Goal: Navigation & Orientation: Understand site structure

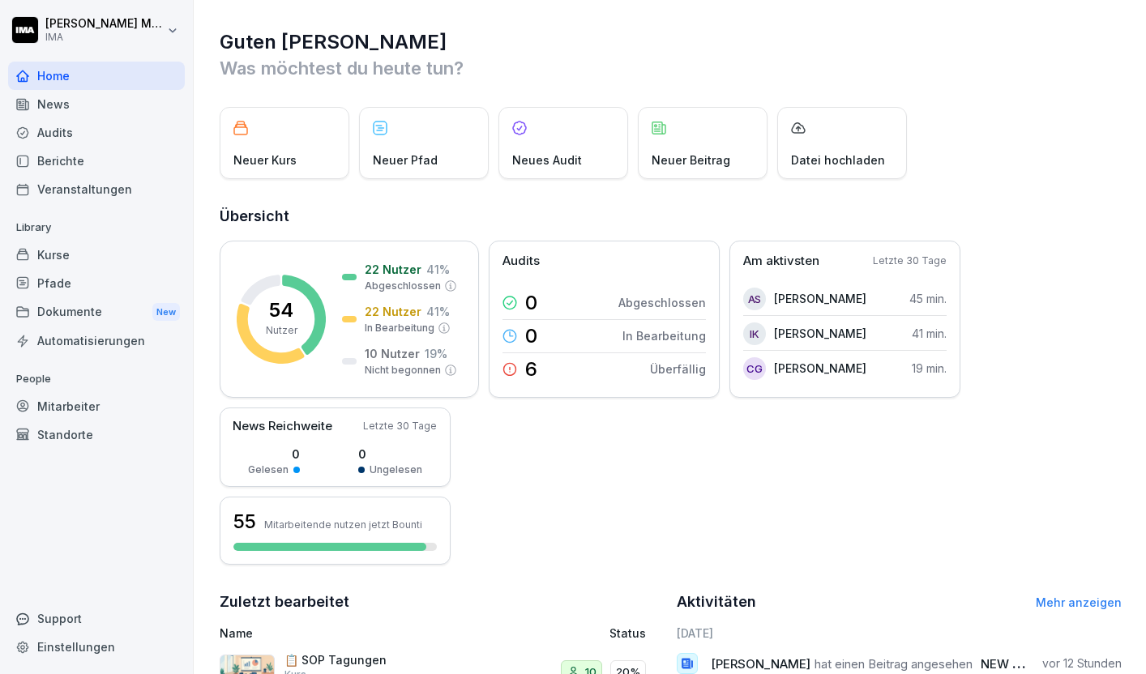
click at [56, 92] on div "News" at bounding box center [96, 104] width 177 height 28
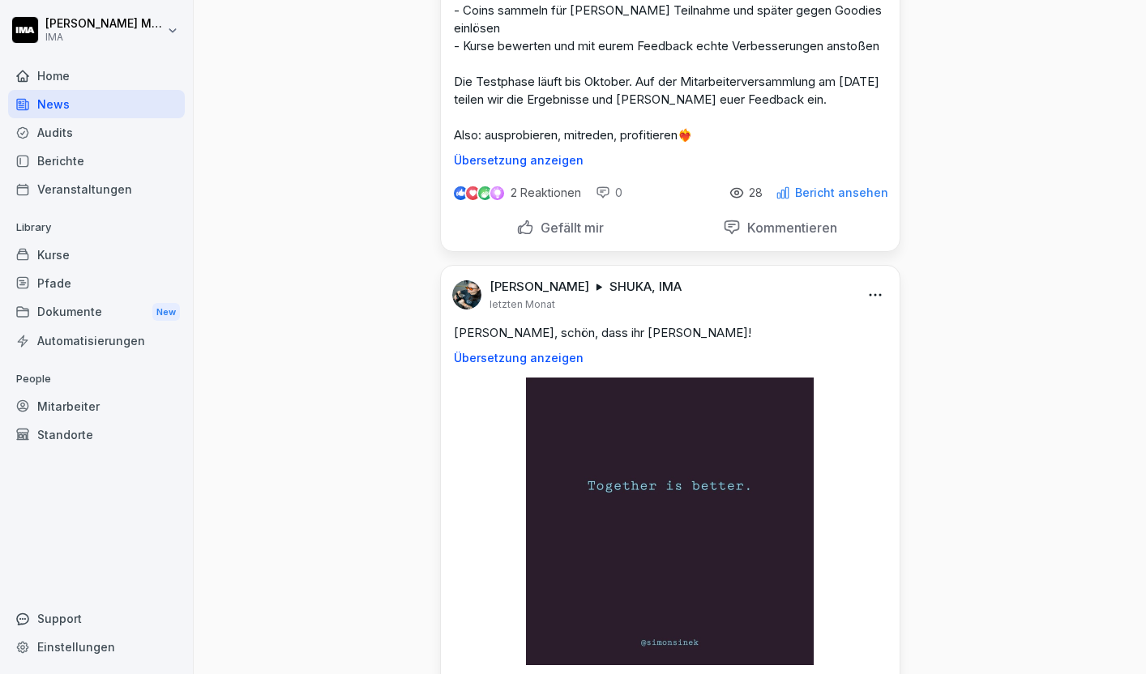
scroll to position [369, 0]
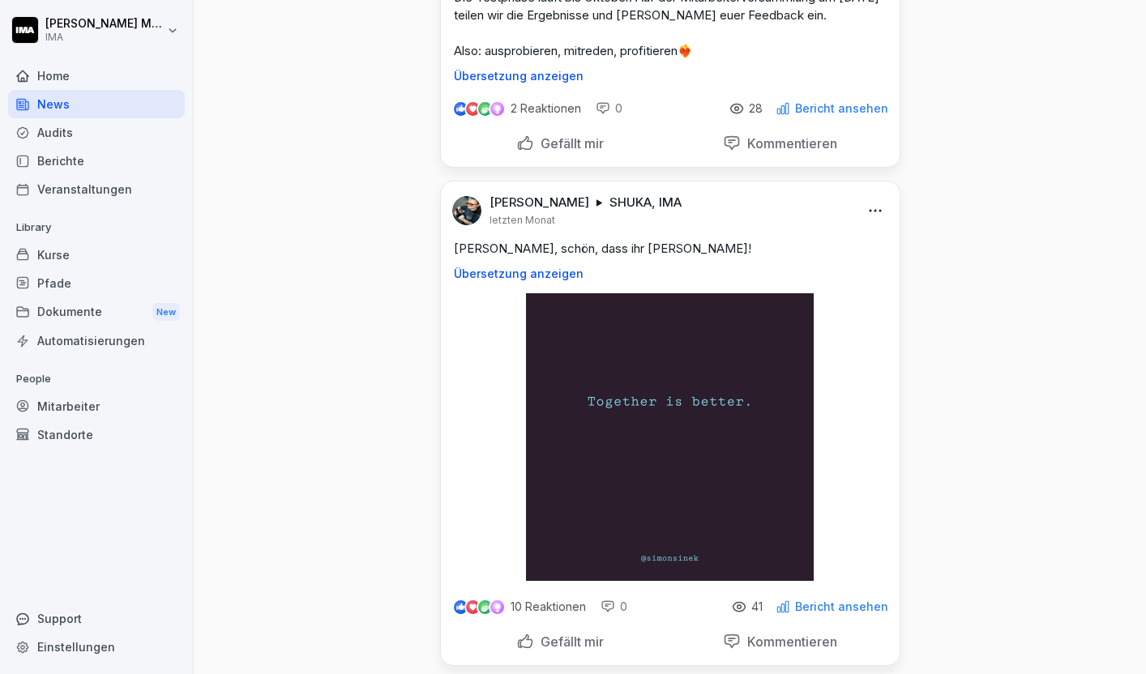
click at [38, 129] on div "Audits" at bounding box center [96, 132] width 177 height 28
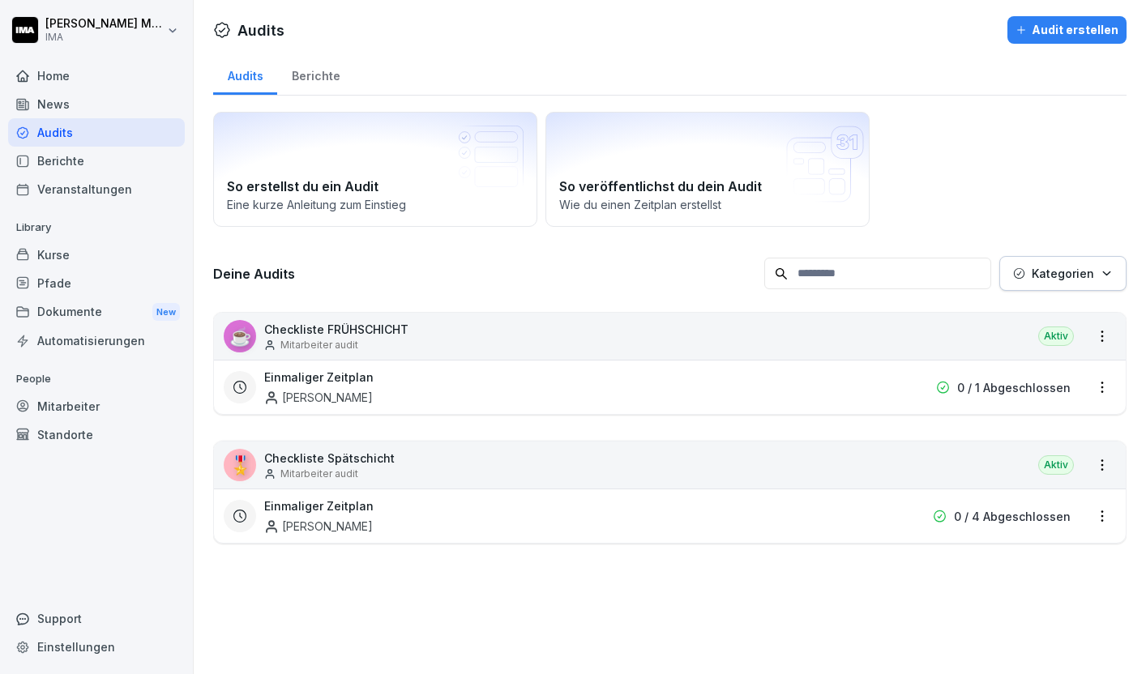
click at [64, 160] on div "Berichte" at bounding box center [96, 161] width 177 height 28
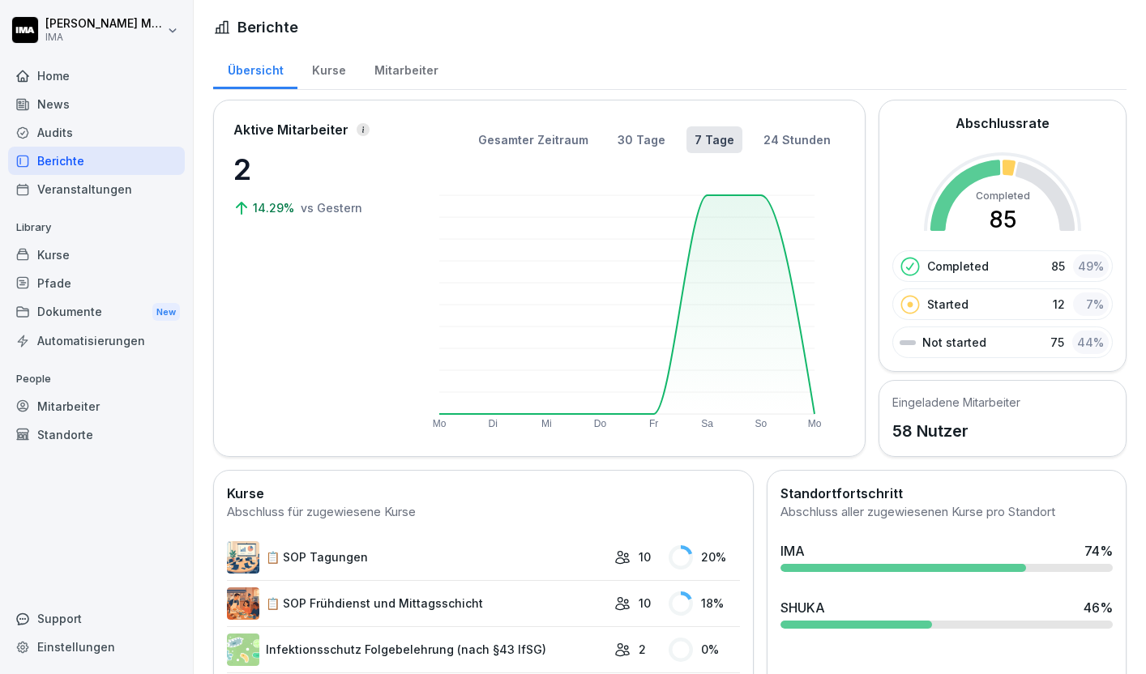
click at [117, 196] on div "Veranstaltungen" at bounding box center [96, 189] width 177 height 28
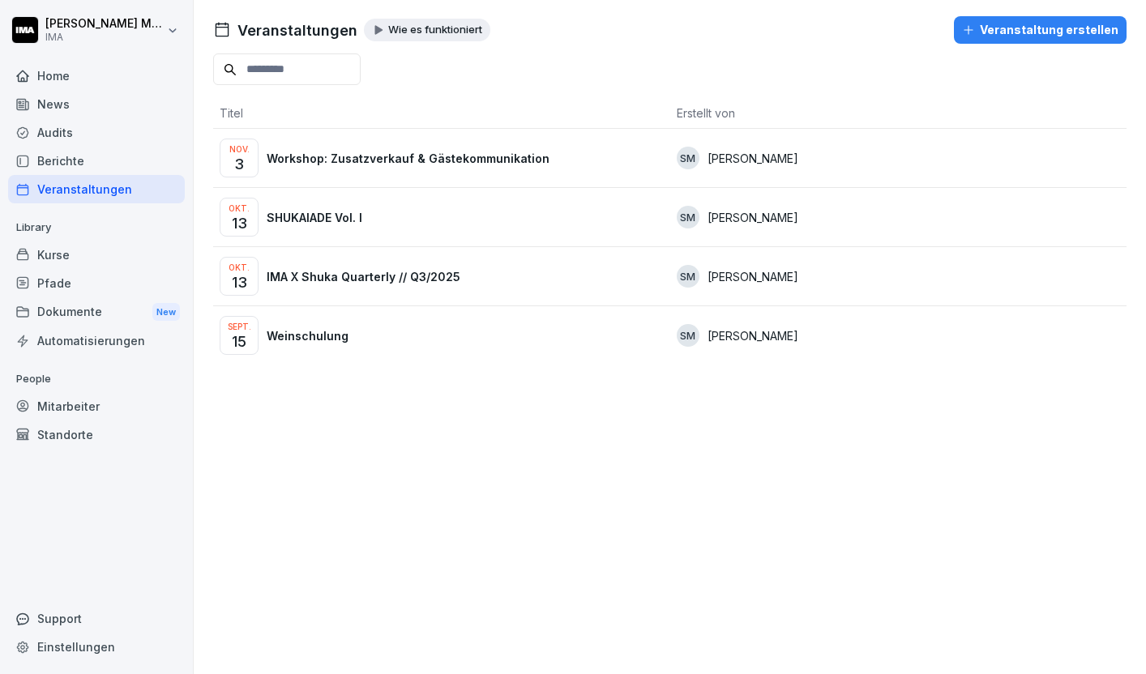
click at [91, 256] on div "Kurse" at bounding box center [96, 255] width 177 height 28
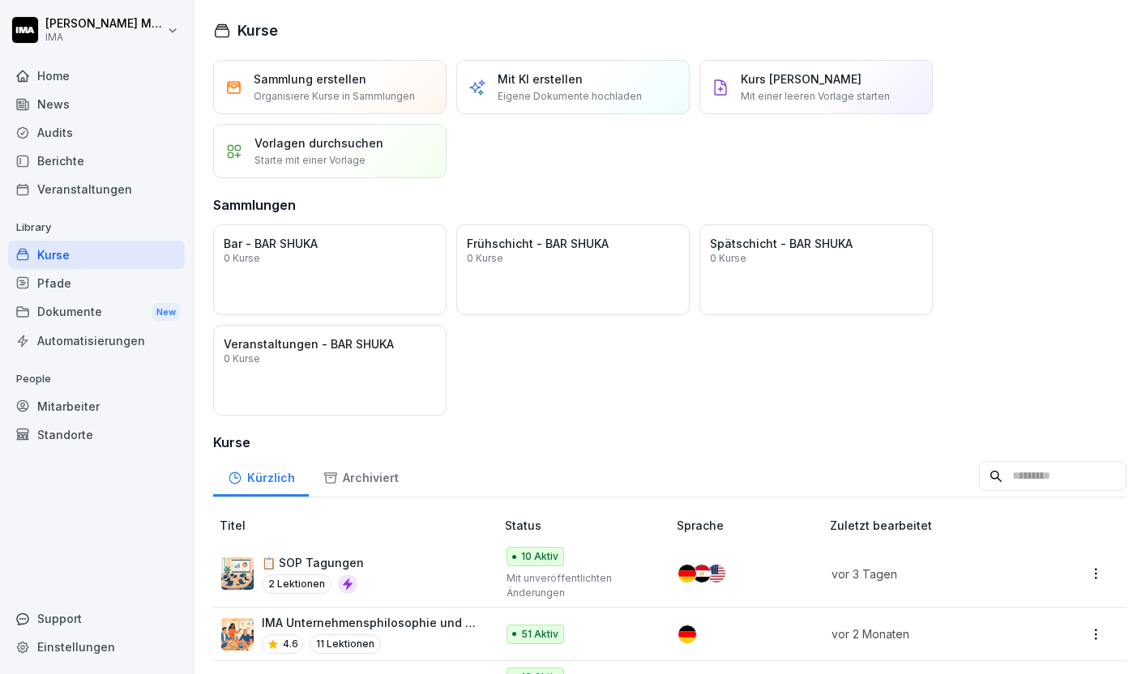
click at [70, 277] on div "Pfade" at bounding box center [96, 283] width 177 height 28
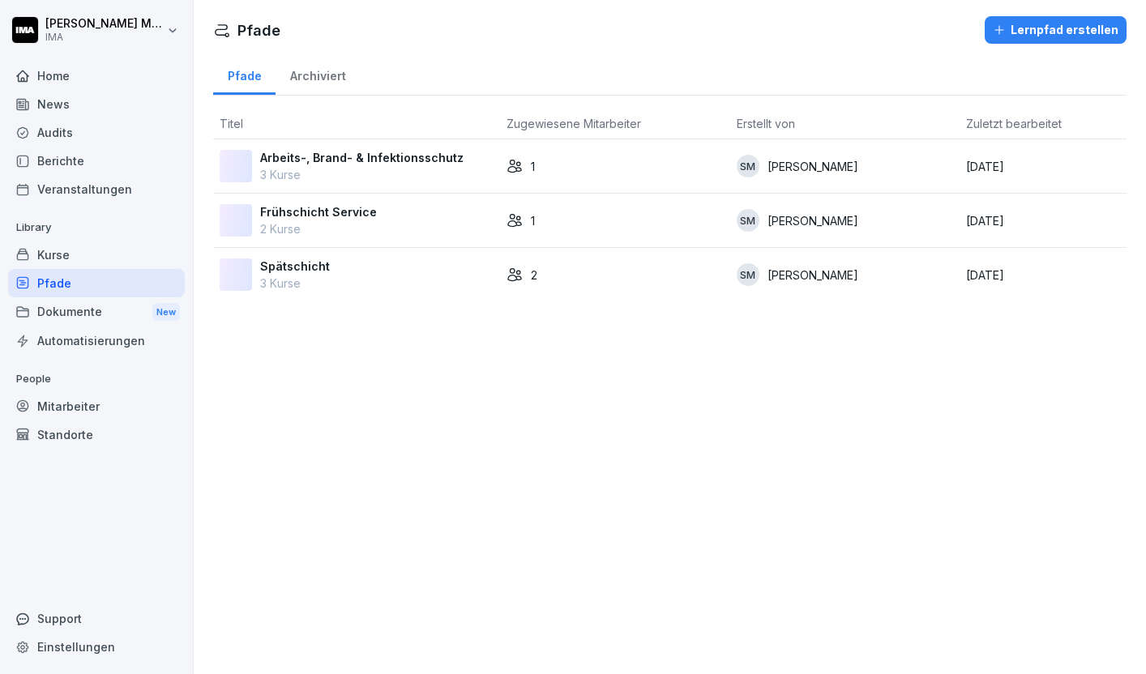
click at [85, 309] on div "Dokumente New" at bounding box center [96, 312] width 177 height 30
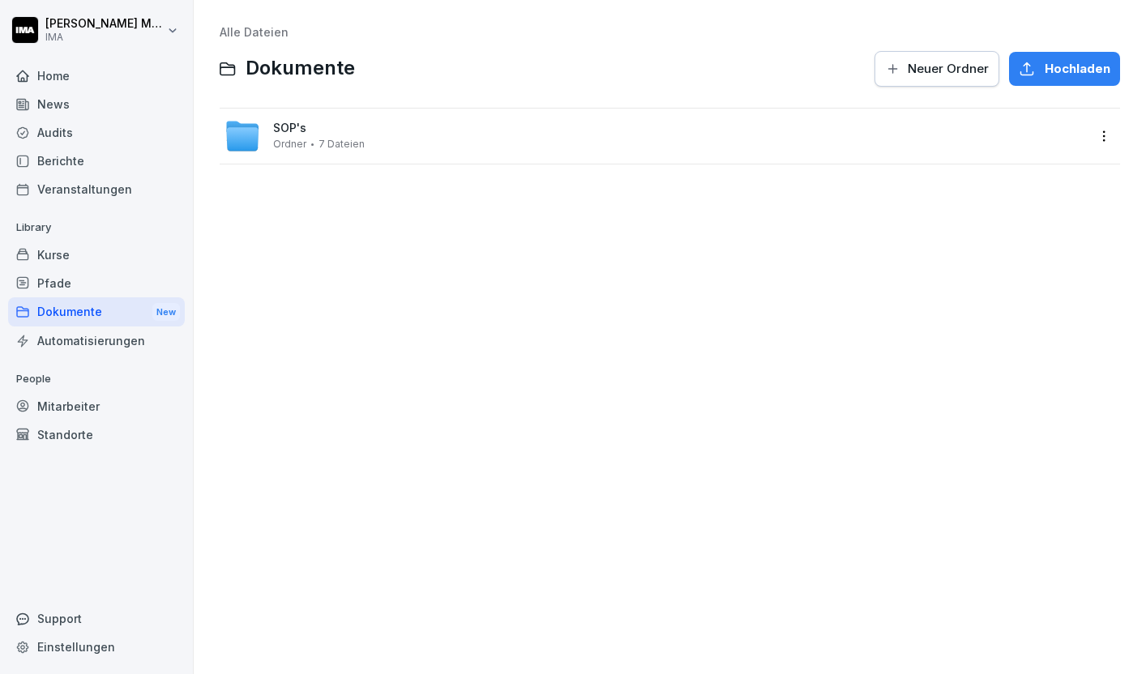
click at [111, 342] on div "Automatisierungen" at bounding box center [96, 340] width 177 height 28
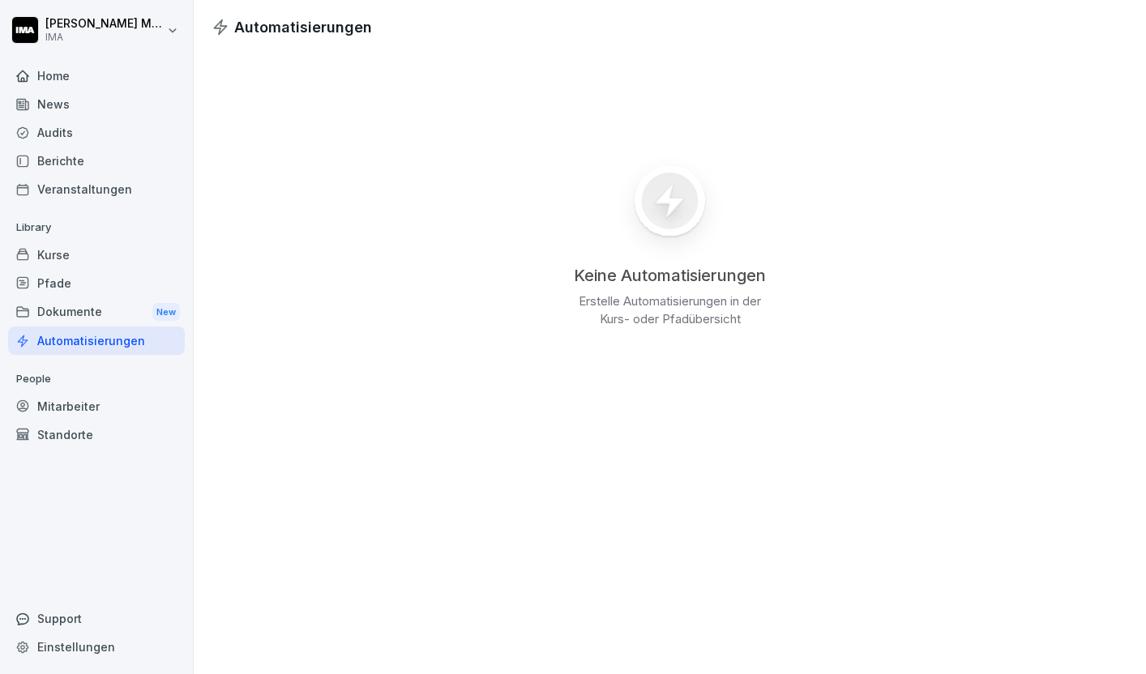
click at [79, 74] on div "Home" at bounding box center [96, 76] width 177 height 28
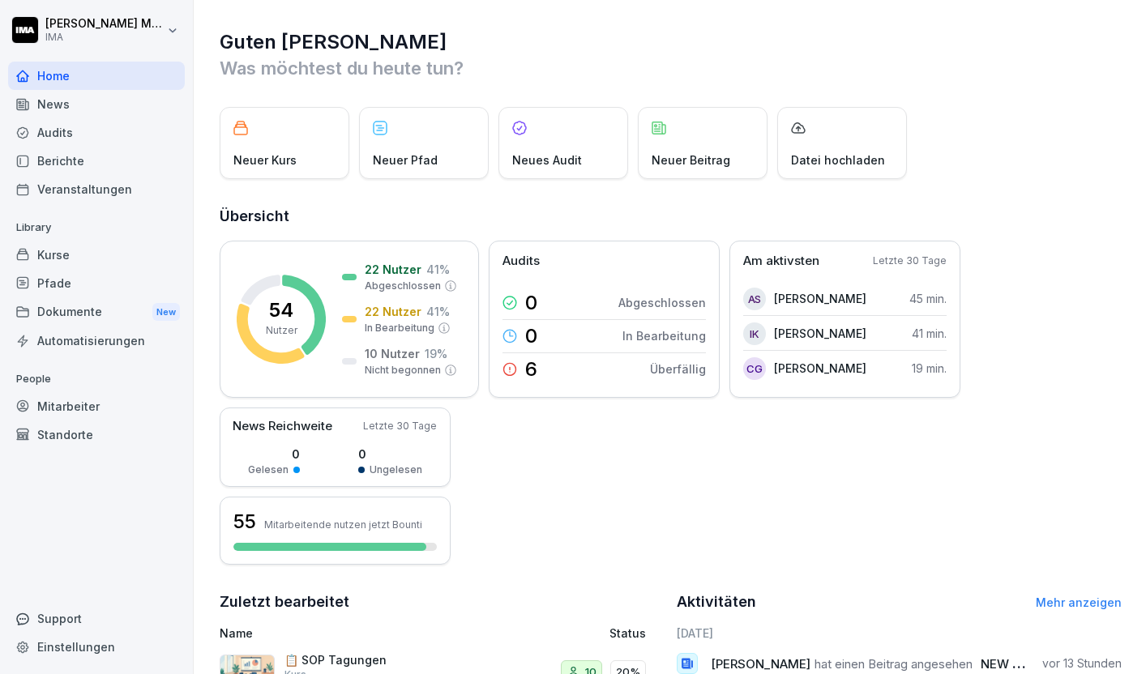
click at [68, 409] on div "Mitarbeiter" at bounding box center [96, 406] width 177 height 28
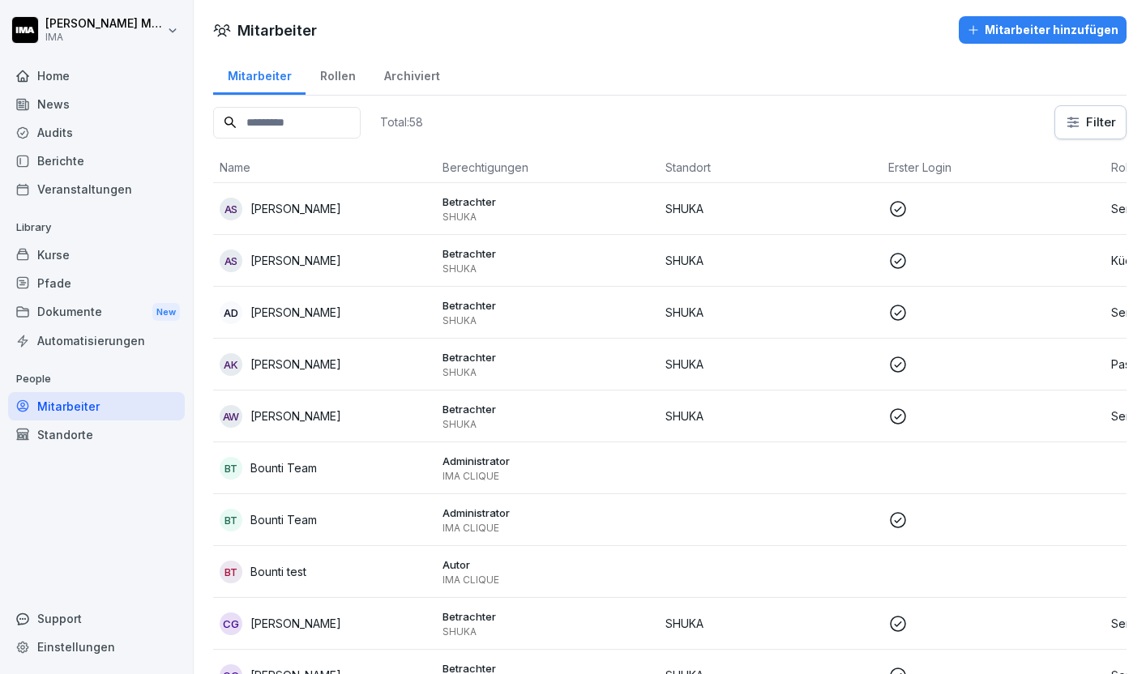
click at [296, 206] on p "[PERSON_NAME]" at bounding box center [295, 208] width 91 height 17
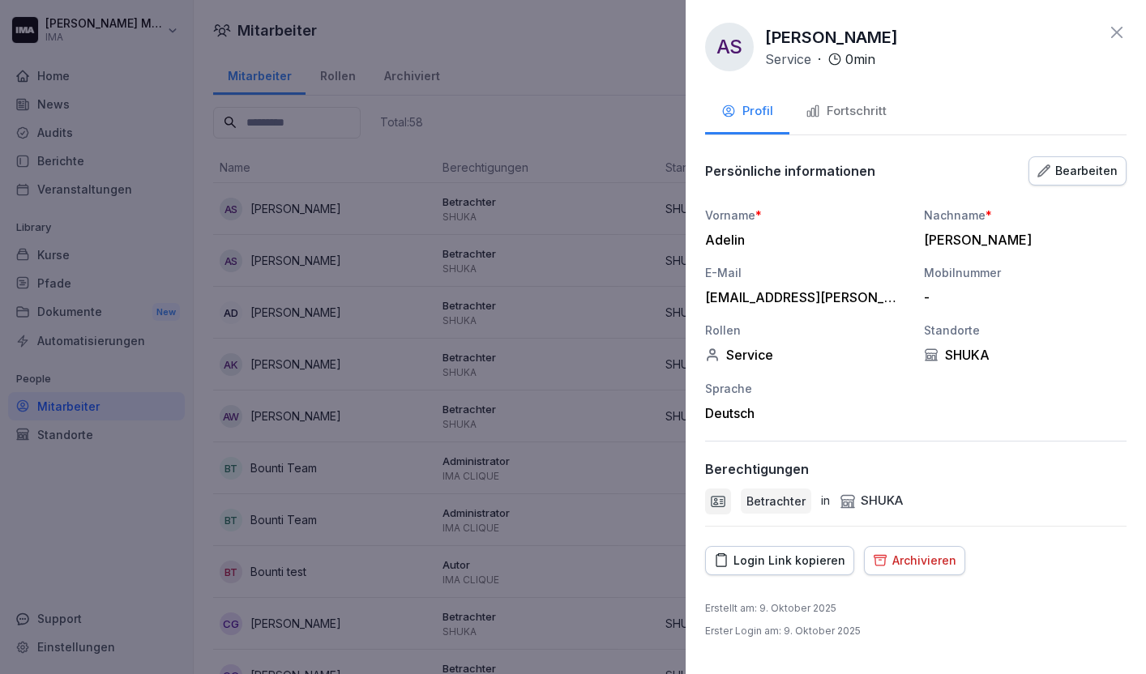
click at [847, 112] on div "Fortschritt" at bounding box center [845, 111] width 81 height 19
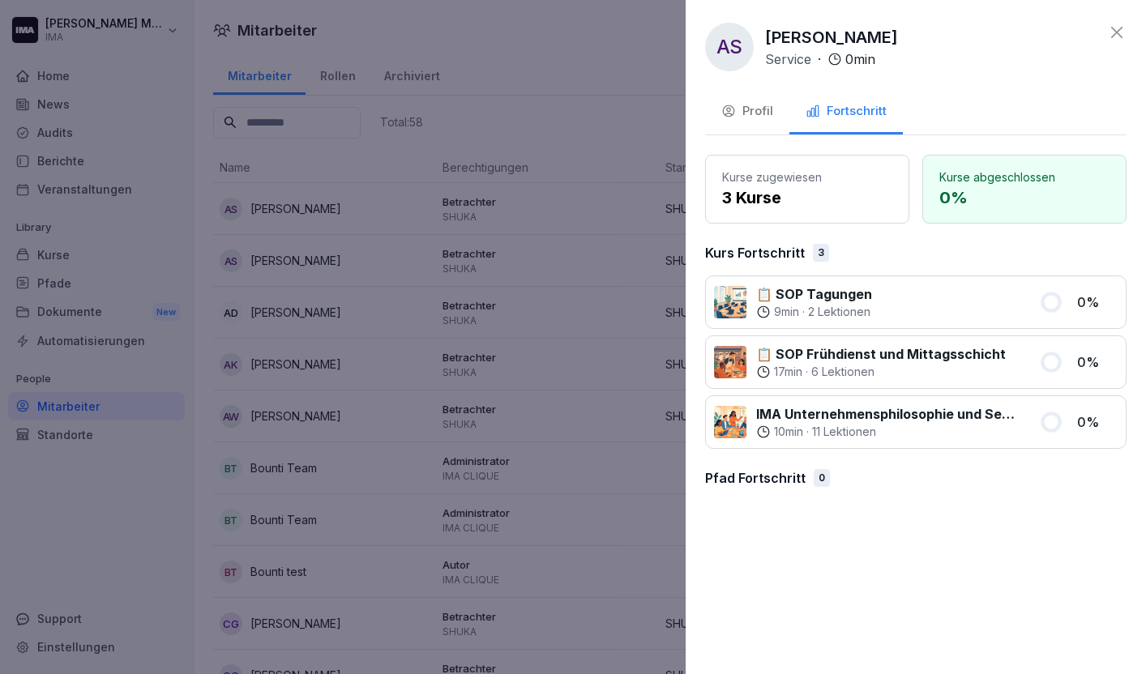
click at [1117, 37] on icon at bounding box center [1116, 32] width 19 height 19
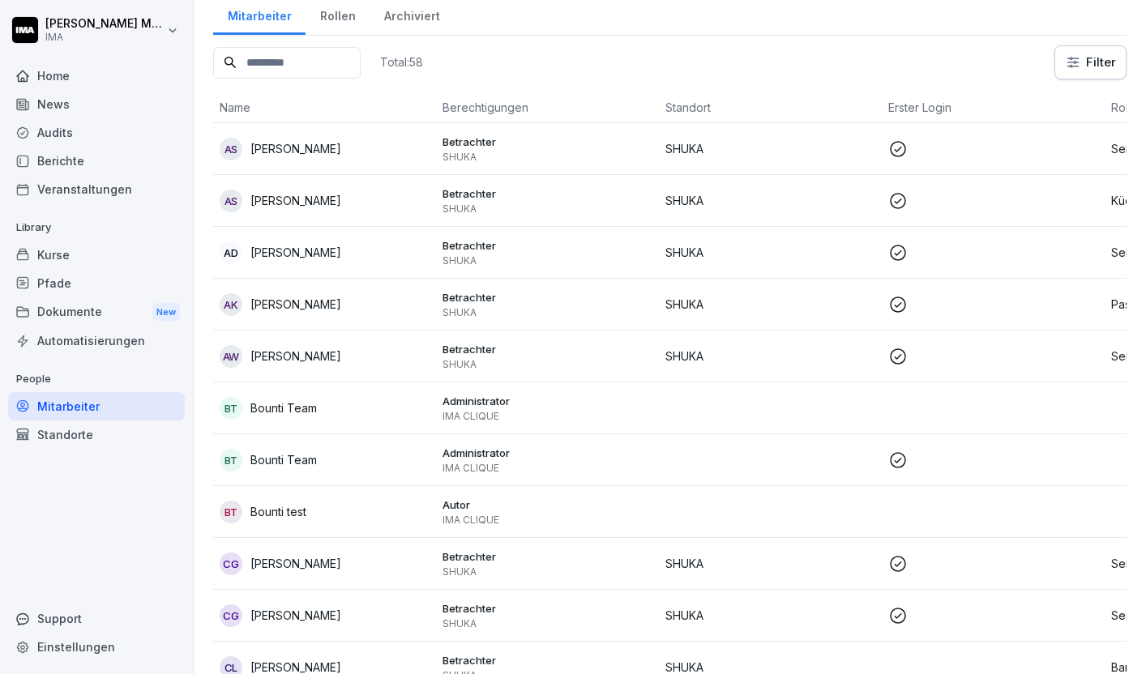
click at [1074, 58] on html "[PERSON_NAME] IMA Home News Audits Berichte Veranstaltungen Library Kurse Pfade…" at bounding box center [573, 337] width 1146 height 674
click at [808, 33] on html "[PERSON_NAME] IMA Home News Audits Berichte Veranstaltungen Library Kurse Pfade…" at bounding box center [573, 337] width 1146 height 674
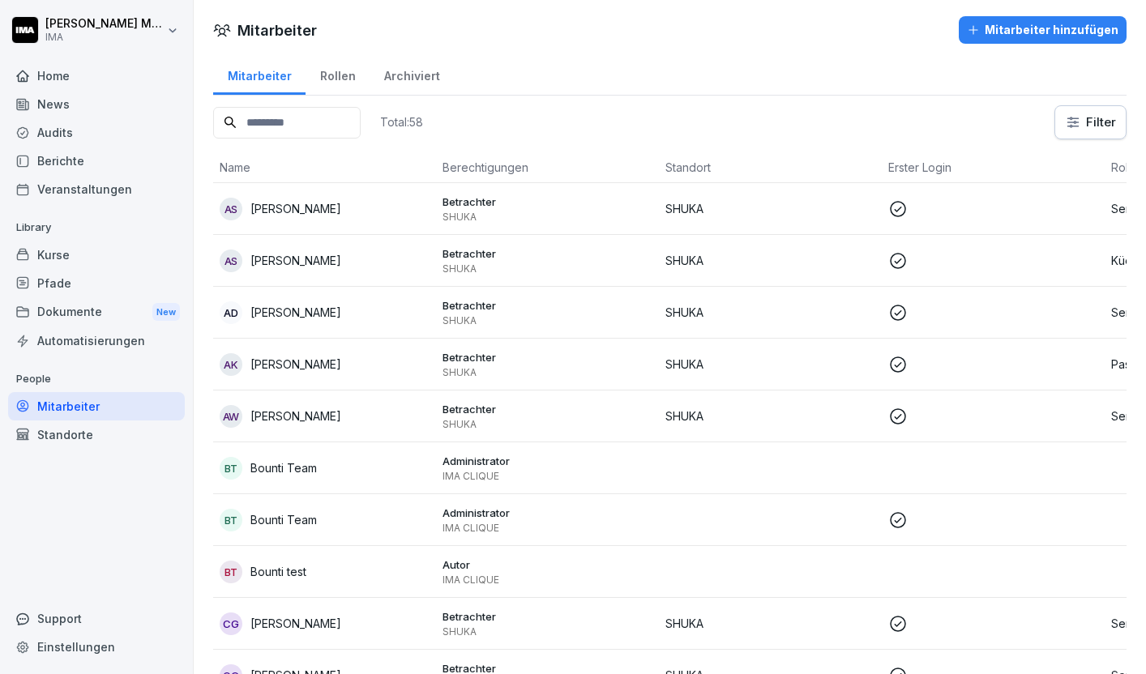
click at [328, 74] on div "Rollen" at bounding box center [337, 73] width 64 height 41
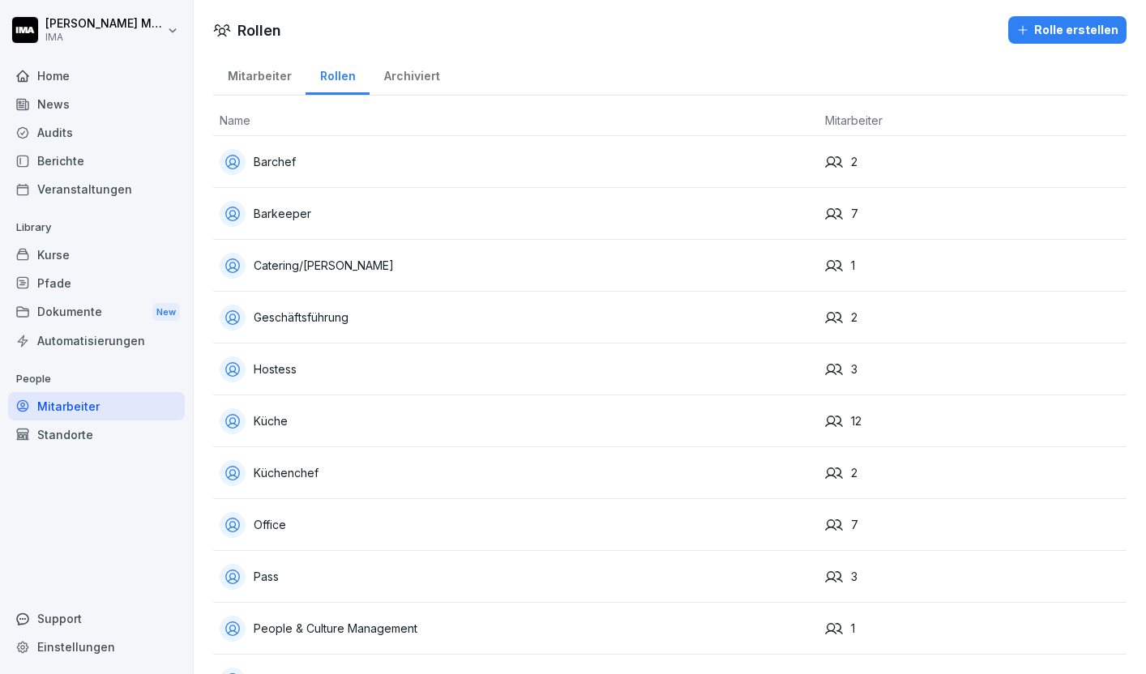
click at [398, 69] on div "Archiviert" at bounding box center [411, 73] width 84 height 41
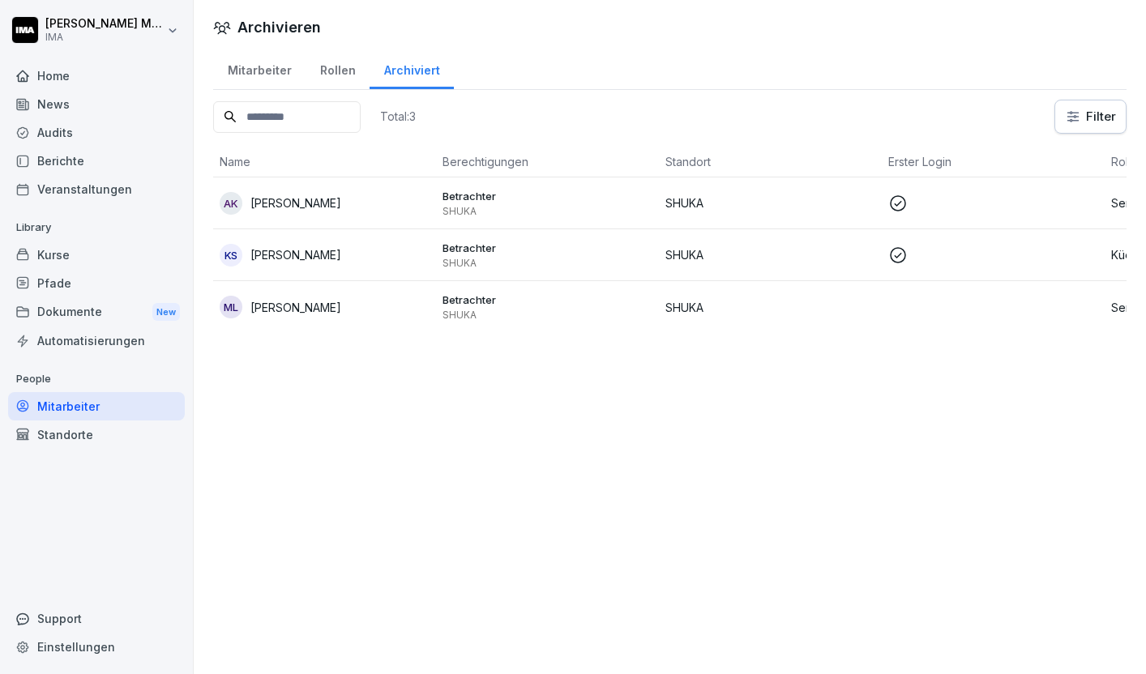
click at [258, 72] on div "Mitarbeiter" at bounding box center [259, 68] width 92 height 41
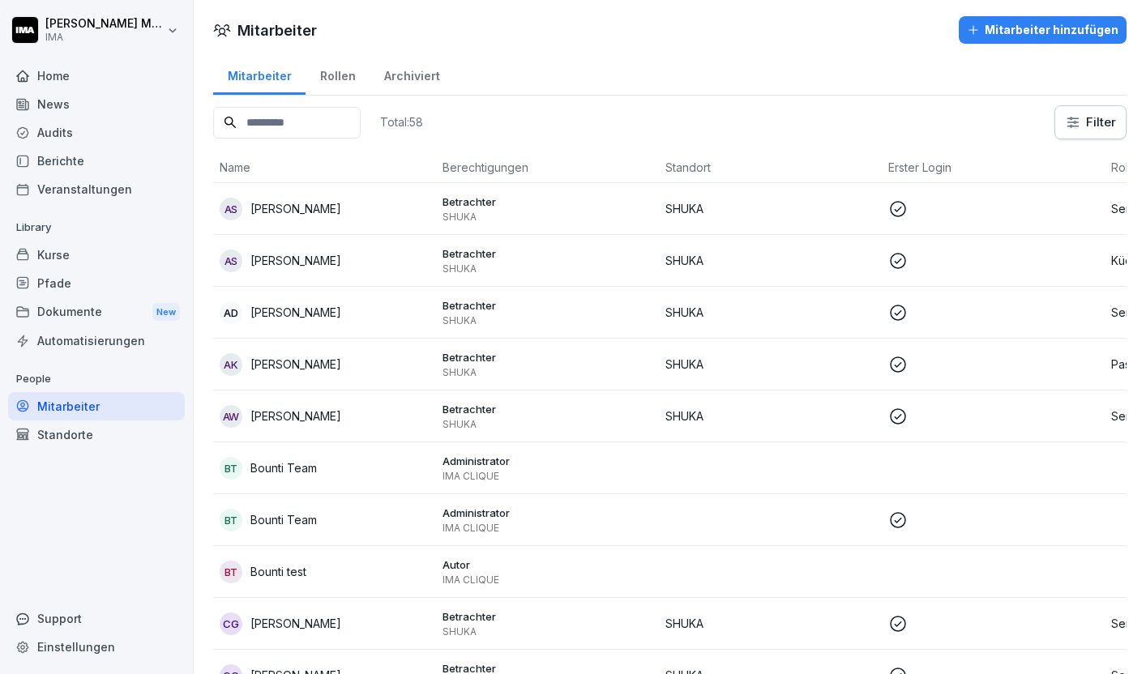
click at [69, 77] on div "Home" at bounding box center [96, 76] width 177 height 28
